Goal: Find specific page/section: Find specific page/section

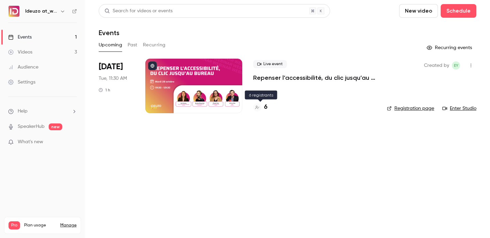
click at [265, 110] on h4 "6" at bounding box center [265, 107] width 3 height 9
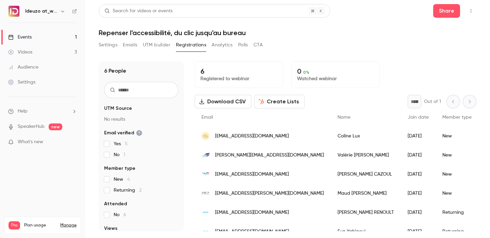
scroll to position [10, 0]
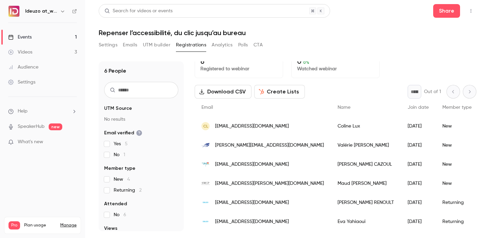
click at [31, 36] on div "Events" at bounding box center [19, 37] width 23 height 7
